Goal: Find specific page/section: Find specific page/section

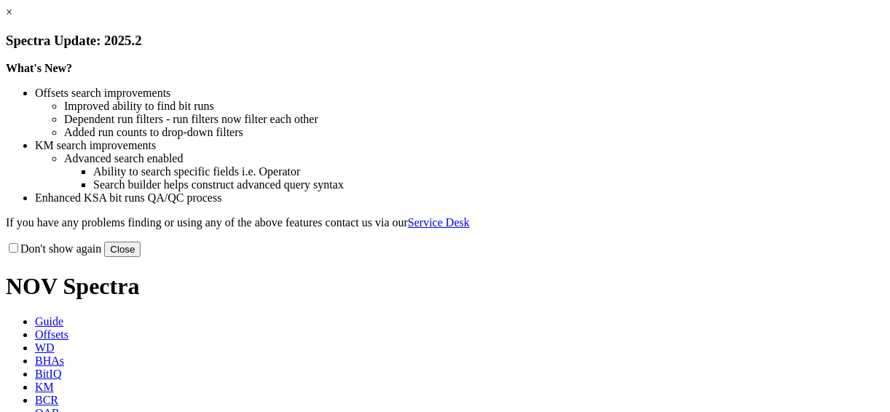
select select "Cutter"
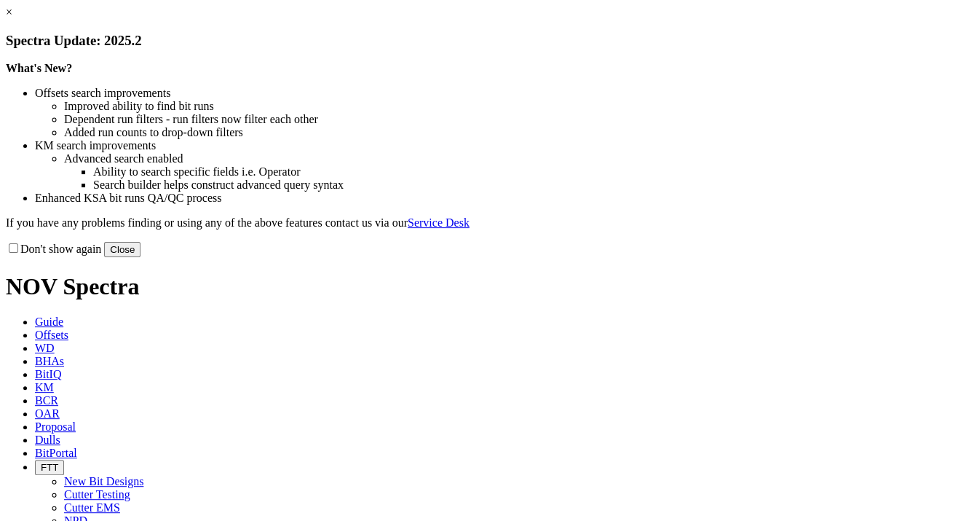
select select "Cutter"
click at [12, 18] on link "×" at bounding box center [9, 12] width 7 height 12
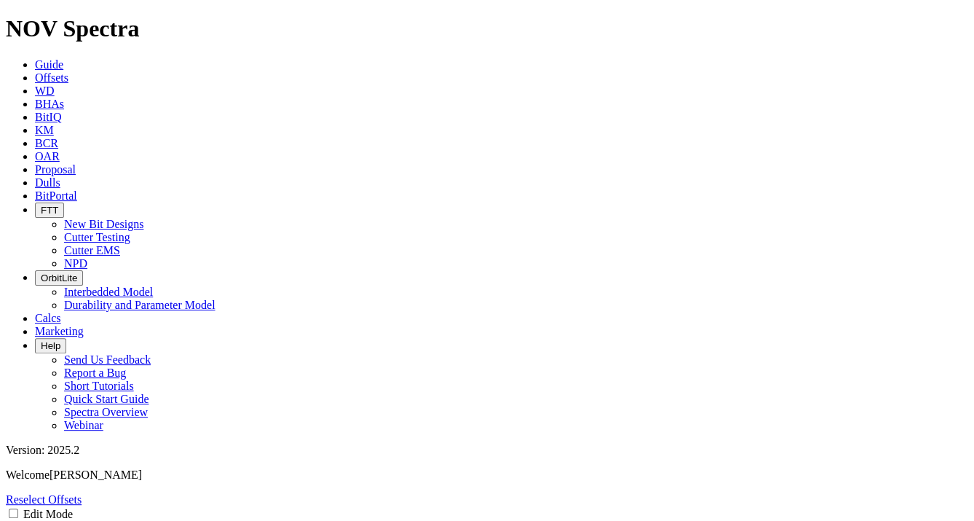
drag, startPoint x: 495, startPoint y: 159, endPoint x: 502, endPoint y: 228, distance: 68.8
